Goal: Check status: Check status

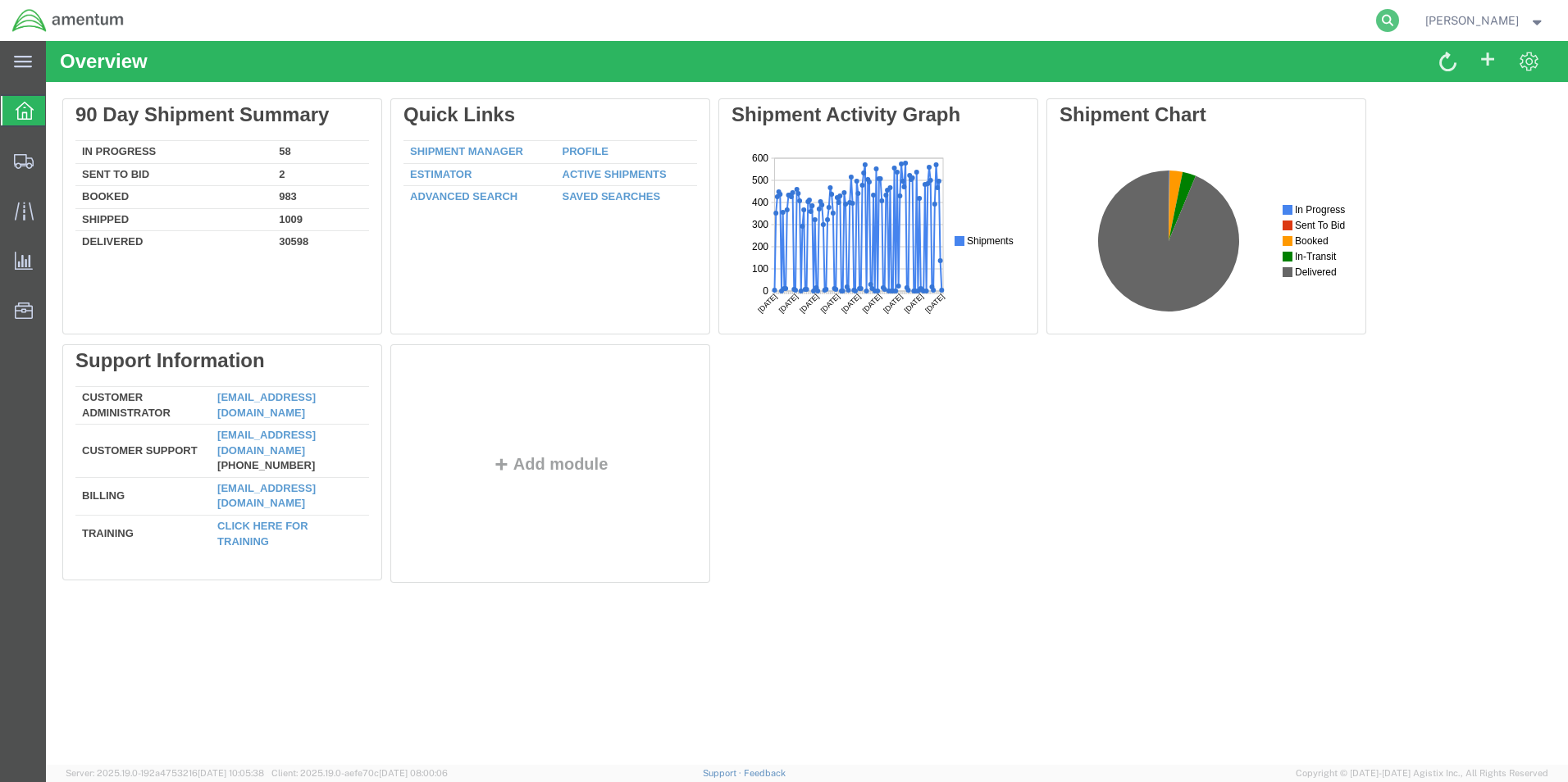
click at [1399, 19] on icon at bounding box center [1387, 20] width 23 height 23
click at [1008, 27] on input "search" at bounding box center [1126, 20] width 498 height 39
paste input "92569735043"
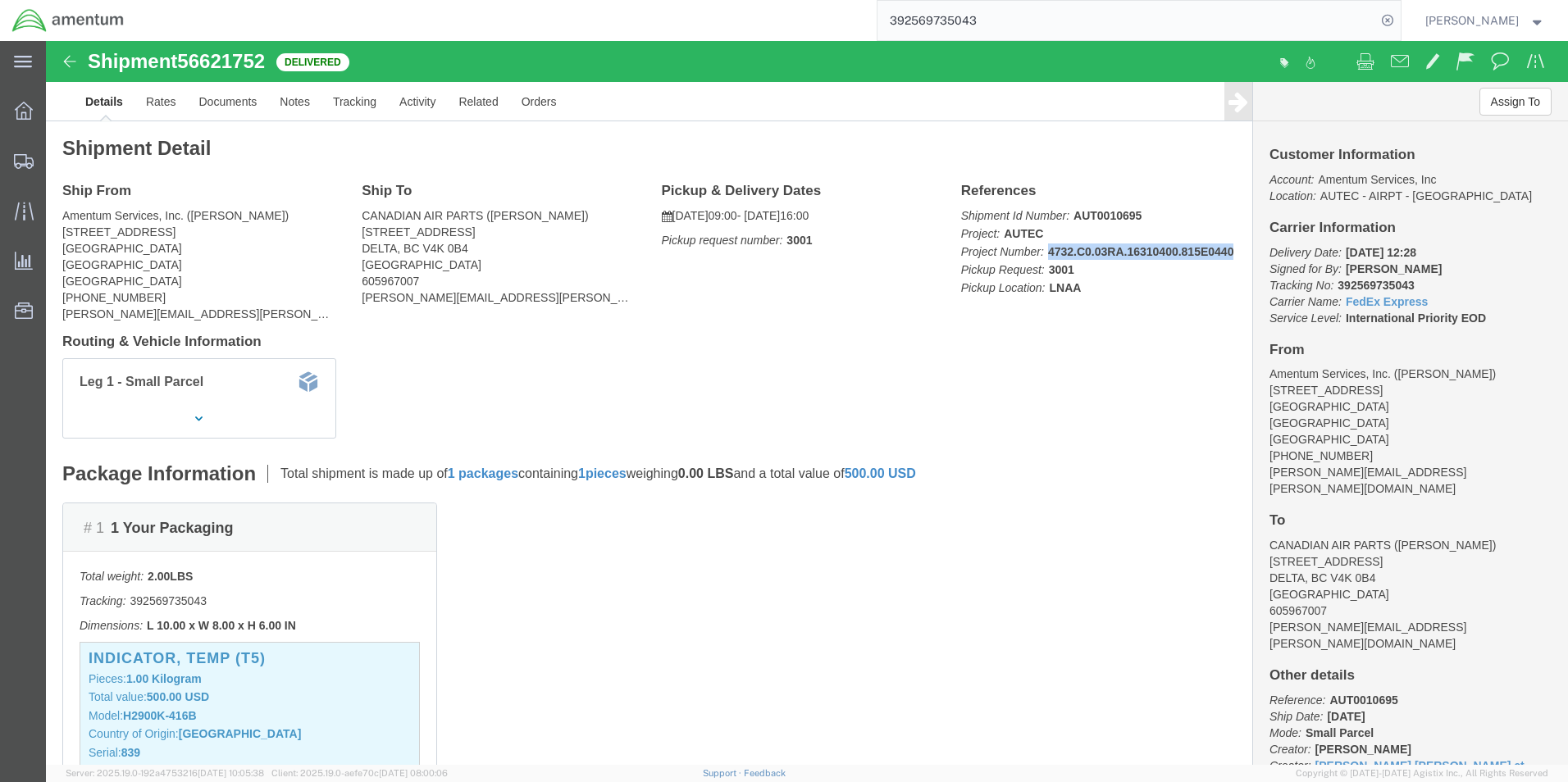
drag, startPoint x: 908, startPoint y: 228, endPoint x: 1100, endPoint y: 230, distance: 192.0
click p "Shipment Id Number: AUT0010695 Project: AUTEC Project Number: 4732.C0.03RA.1631…"
copy b "4732.C0.03RA.16310400.815E0440"
click div "Leg 1 - Small Parcel"
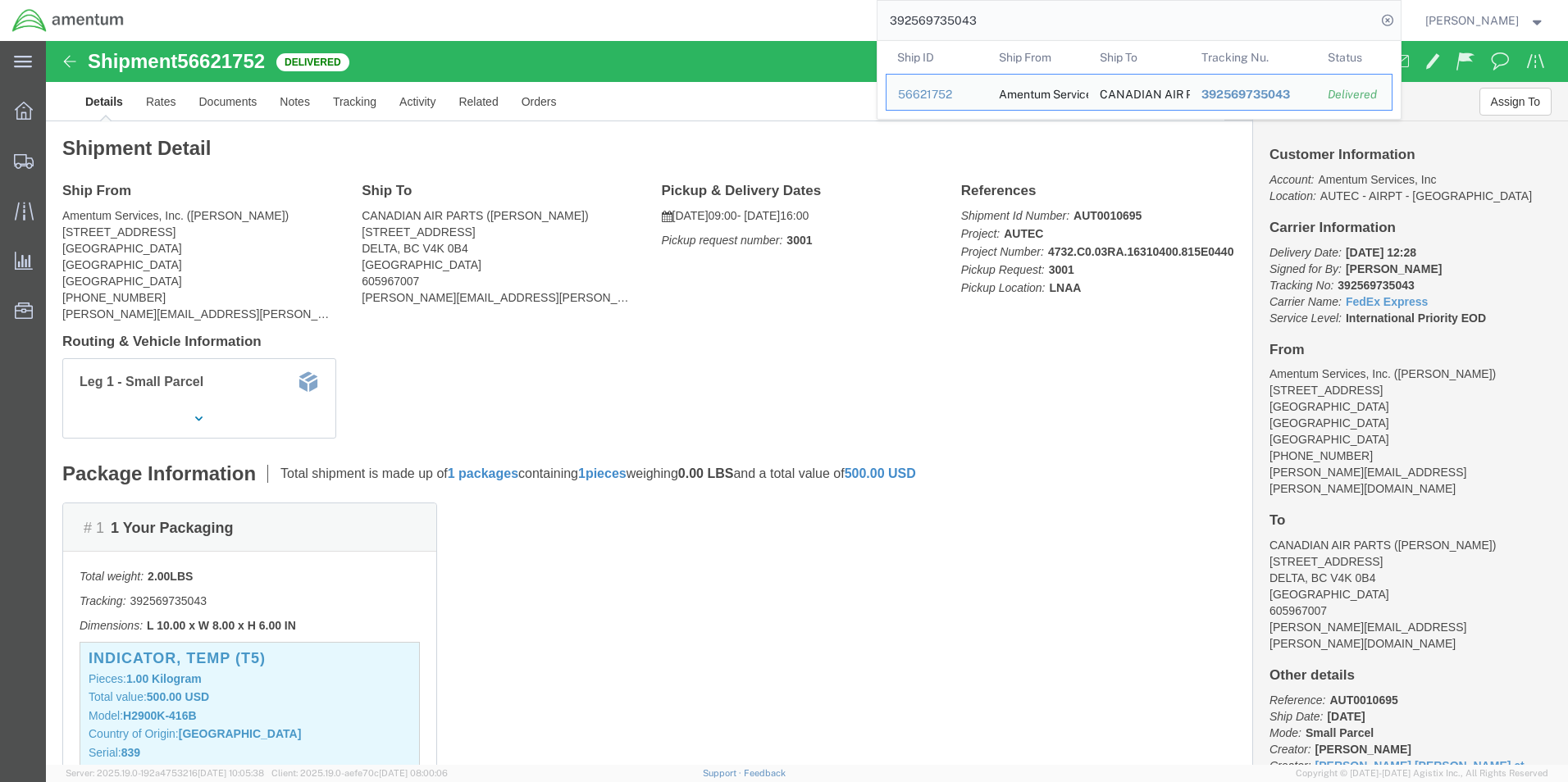
drag, startPoint x: 1040, startPoint y: 22, endPoint x: 920, endPoint y: 24, distance: 120.0
click at [920, 24] on input "392569735043" at bounding box center [1126, 20] width 498 height 39
paste input "662999758"
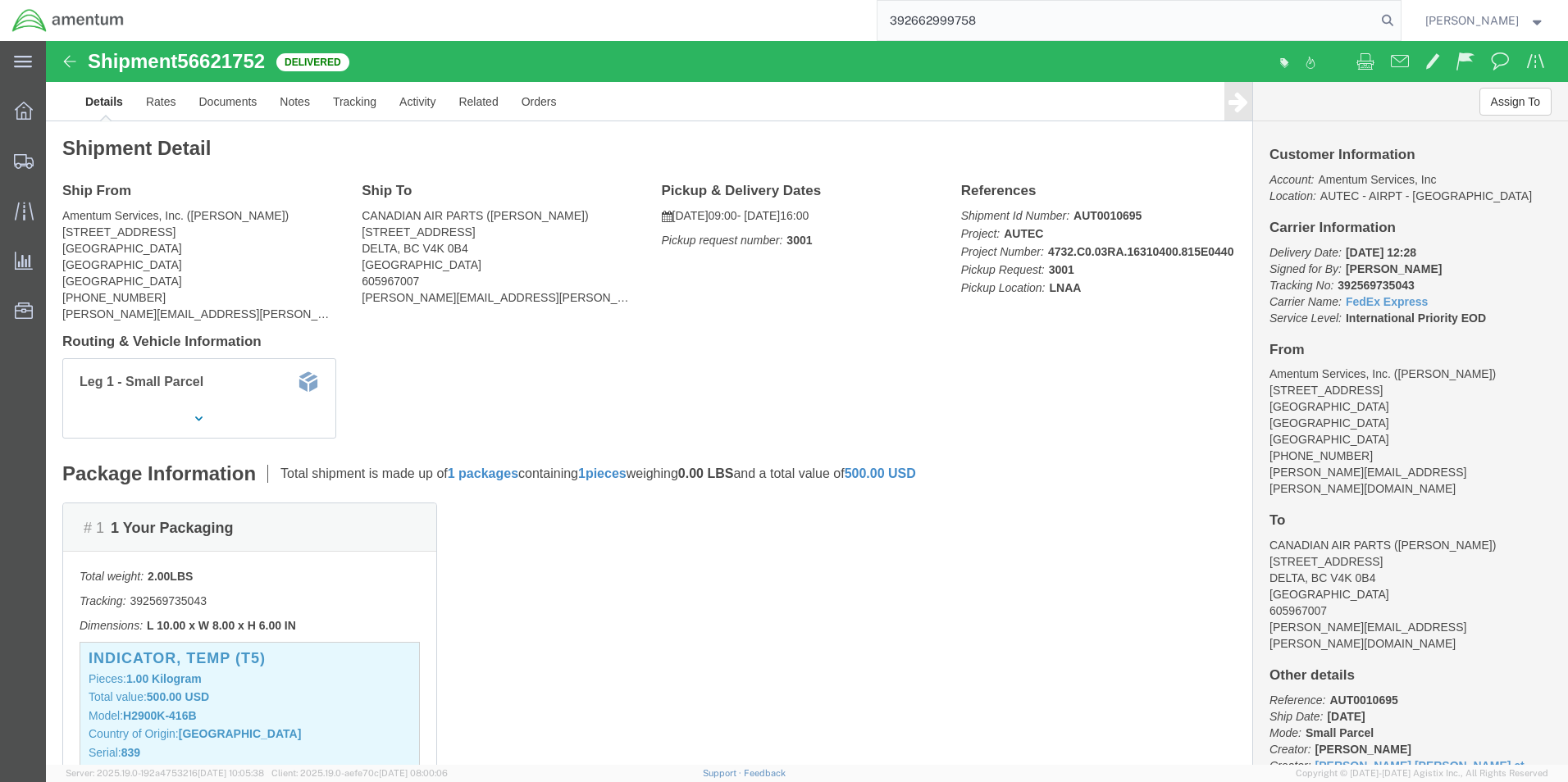
type input "392662999758"
drag, startPoint x: 1094, startPoint y: 210, endPoint x: 908, endPoint y: 214, distance: 186.0
click p "Shipment Id Number: PO AUT0010723 Project Number: 4732.C0.03RA.16310400.815E044…"
copy b "4732.C0.03RA.16310400.815E0440"
